Goal: Task Accomplishment & Management: Use online tool/utility

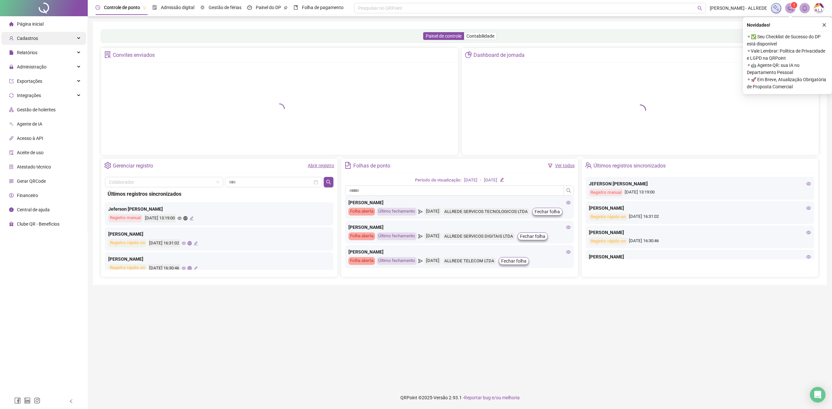
click at [52, 42] on div "Cadastros" at bounding box center [43, 38] width 85 height 13
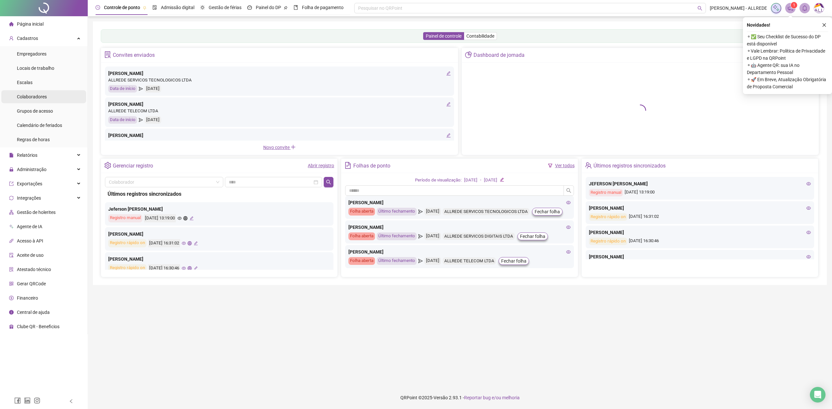
click at [51, 95] on li "Colaboradores" at bounding box center [43, 96] width 85 height 13
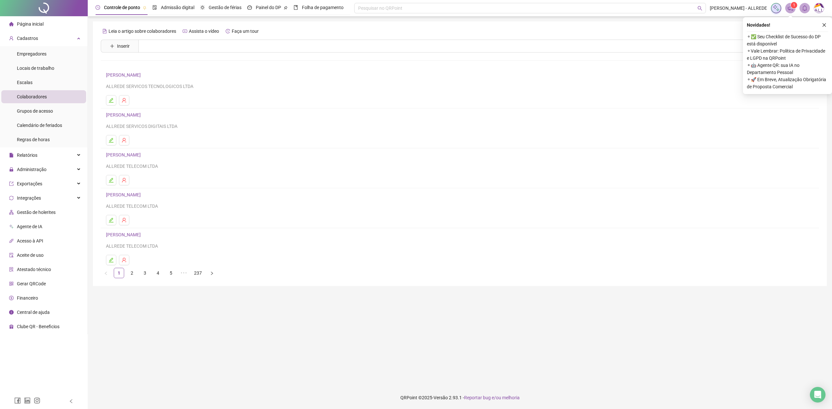
click at [62, 176] on ul "Página inicial Cadastros Empregadores Locais de trabalho Escalas Colaboradores …" at bounding box center [44, 175] width 88 height 318
click at [65, 168] on div "Administração" at bounding box center [43, 169] width 85 height 13
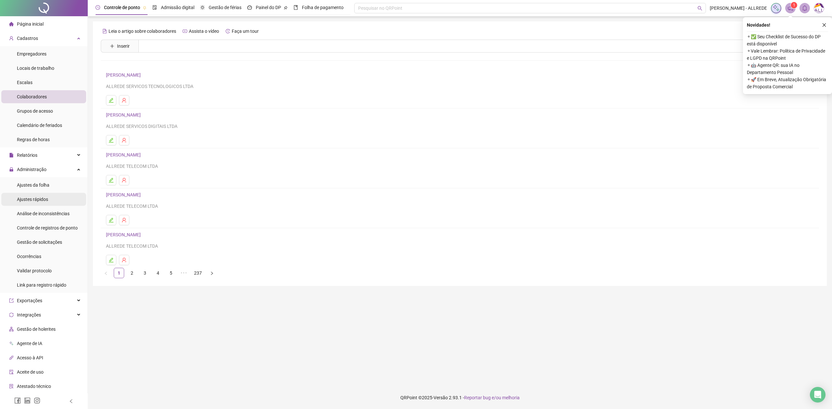
click at [60, 201] on li "Ajustes rápidos" at bounding box center [43, 199] width 85 height 13
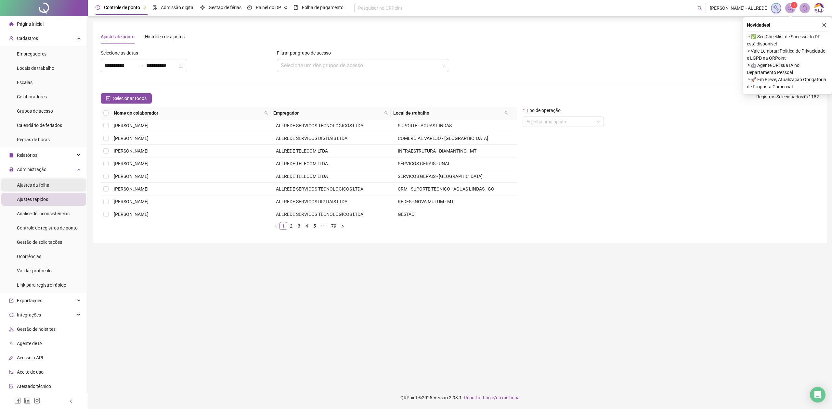
click at [31, 187] on span "Ajustes da folha" at bounding box center [33, 185] width 32 height 5
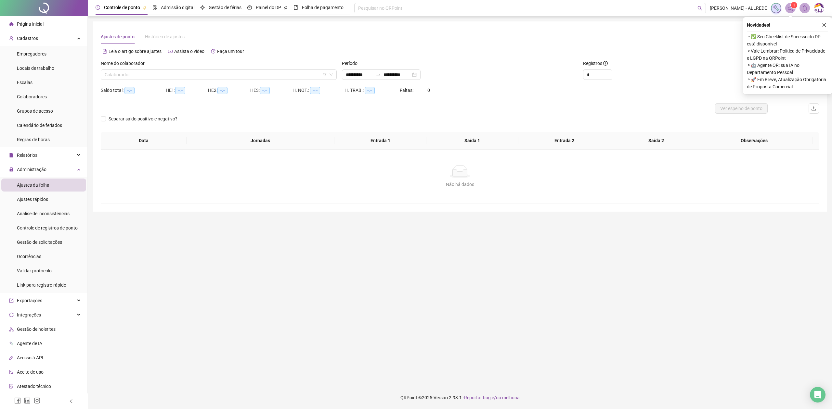
type input "**********"
click at [252, 73] on input "search" at bounding box center [216, 75] width 222 height 10
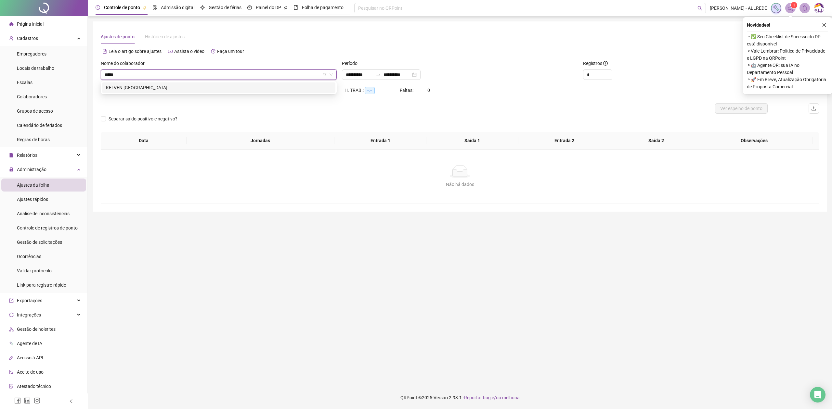
type input "******"
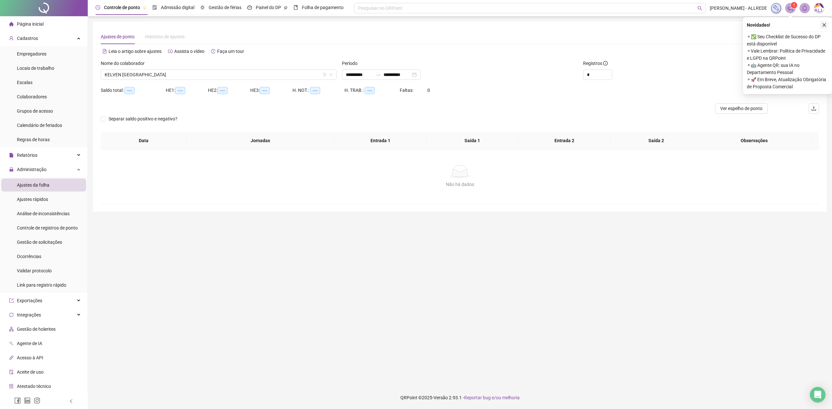
click at [823, 25] on icon "close" at bounding box center [824, 25] width 5 height 5
click at [786, 76] on span "Buscar registros" at bounding box center [780, 74] width 33 height 7
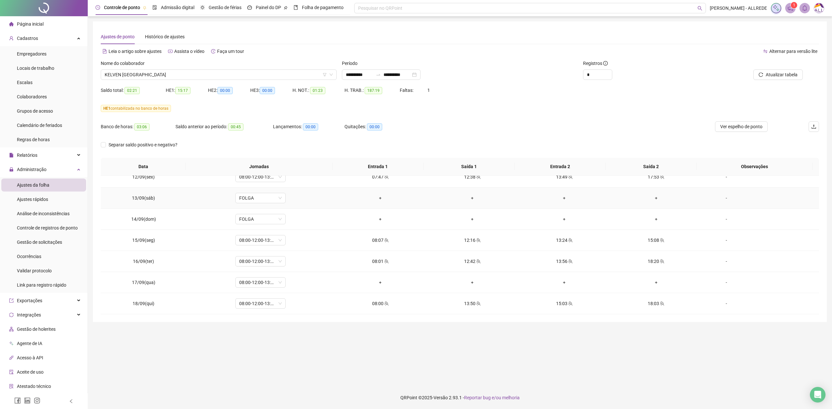
scroll to position [477, 0]
